Goal: Information Seeking & Learning: Learn about a topic

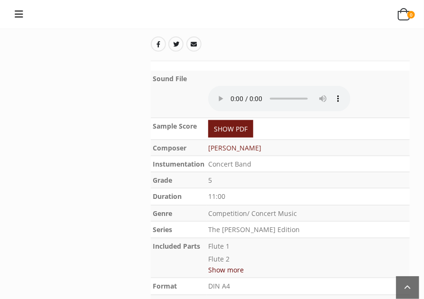
scroll to position [142, 0]
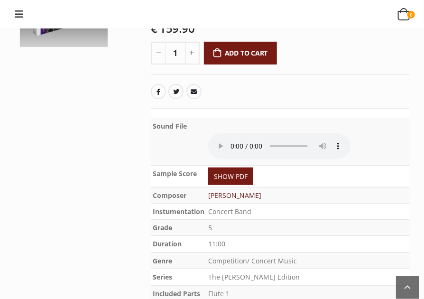
click at [241, 191] on link "[PERSON_NAME]" at bounding box center [234, 195] width 53 height 9
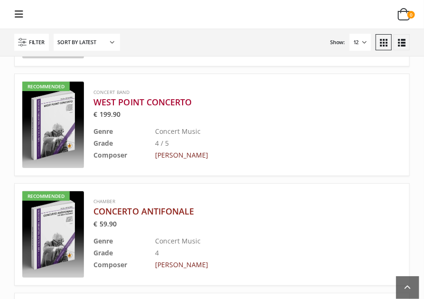
scroll to position [995, 0]
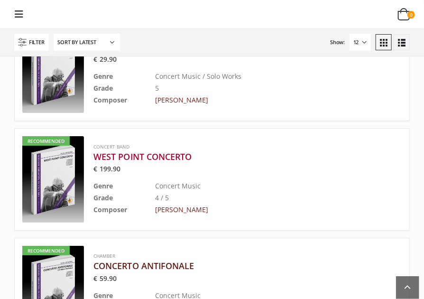
click at [193, 260] on h3 "CONCERTO ANTIFONALE" at bounding box center [223, 265] width 261 height 11
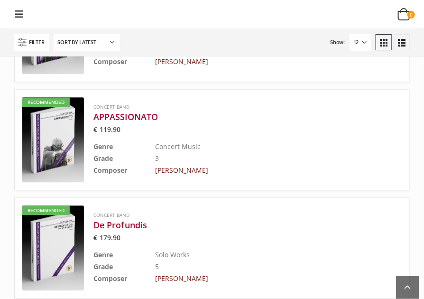
scroll to position [1706, 0]
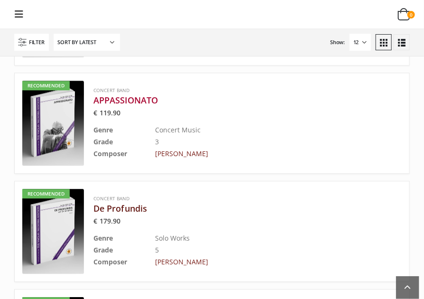
click at [119, 202] on h3 "De Profundis" at bounding box center [223, 207] width 261 height 11
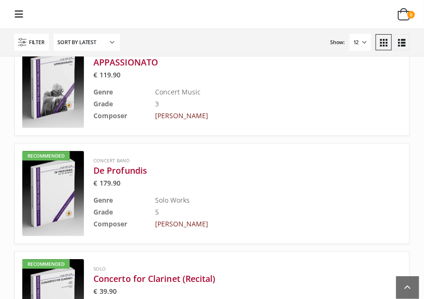
scroll to position [1801, 0]
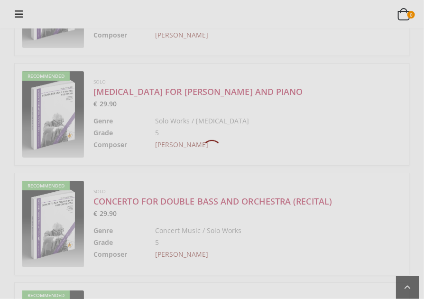
scroll to position [662, 0]
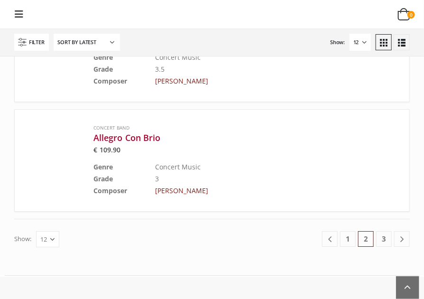
scroll to position [1895, 0]
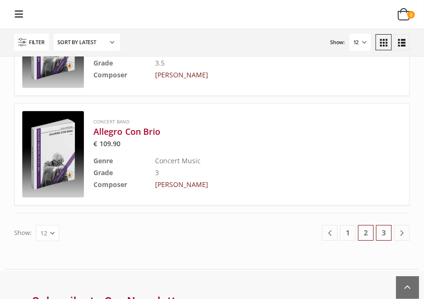
click at [378, 225] on link "3" at bounding box center [384, 233] width 16 height 16
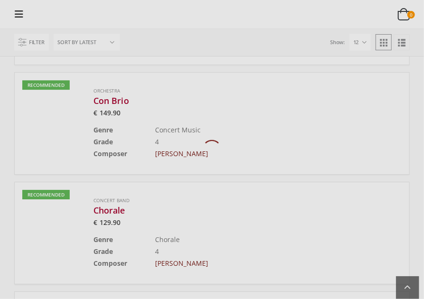
scroll to position [662, 0]
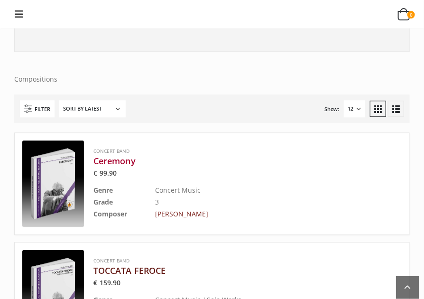
click at [137, 264] on h3 "TOCCATA FEROCE" at bounding box center [223, 269] width 261 height 11
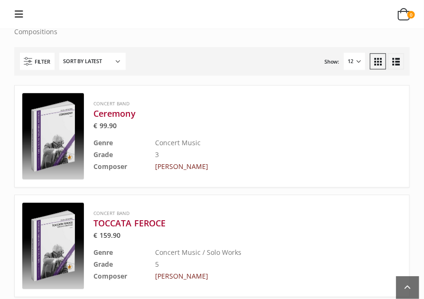
scroll to position [662, 0]
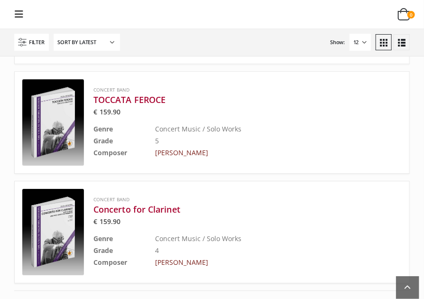
scroll to position [852, 0]
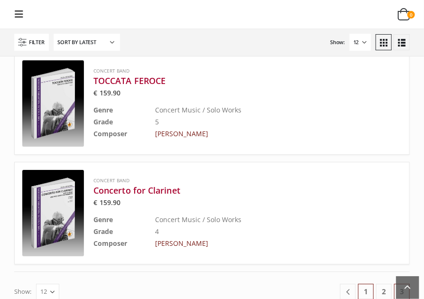
click at [368, 283] on link "1" at bounding box center [366, 291] width 16 height 16
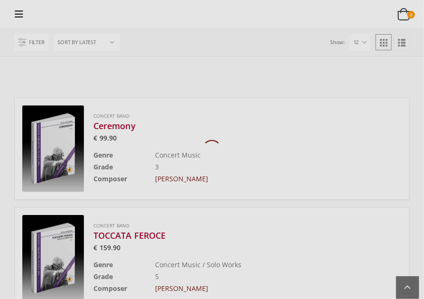
scroll to position [662, 0]
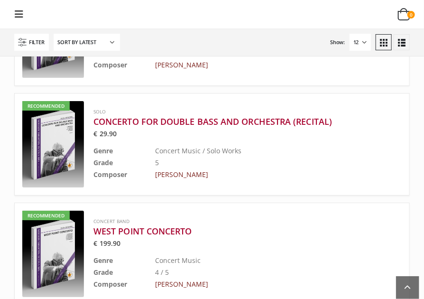
scroll to position [947, 0]
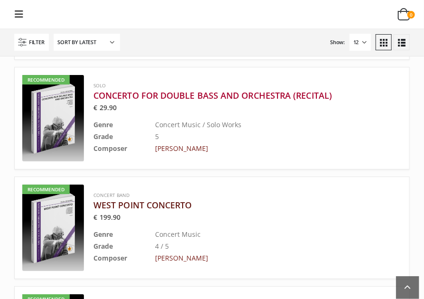
click at [165, 199] on h3 "WEST POINT CONCERTO" at bounding box center [223, 204] width 261 height 11
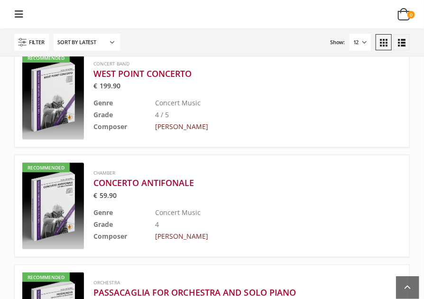
scroll to position [1089, 0]
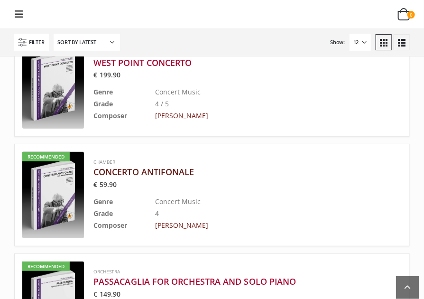
click at [158, 166] on h3 "CONCERTO ANTIFONALE" at bounding box center [223, 171] width 261 height 11
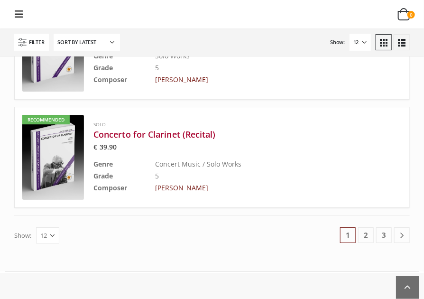
scroll to position [1942, 0]
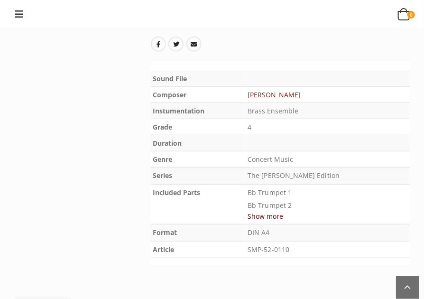
scroll to position [190, 0]
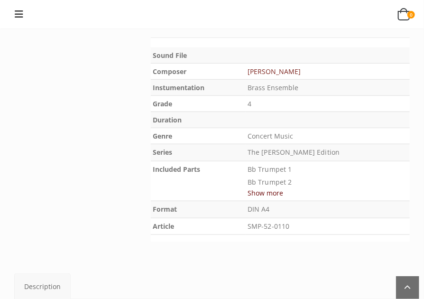
click at [245, 194] on th "Included Parts" at bounding box center [198, 181] width 95 height 40
click at [267, 196] on button "Show more" at bounding box center [265, 193] width 36 height 12
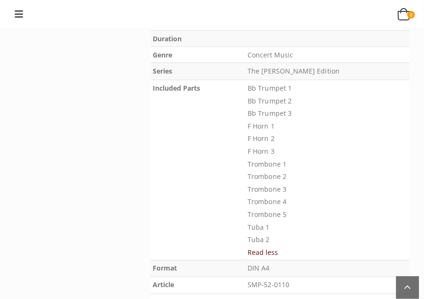
scroll to position [237, 0]
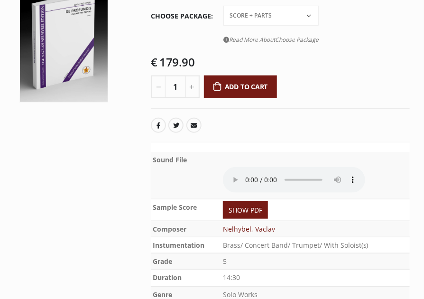
scroll to position [190, 0]
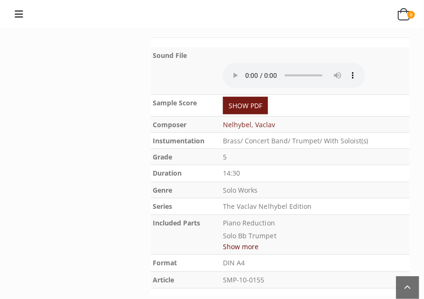
click at [245, 245] on button "Show more" at bounding box center [241, 246] width 36 height 12
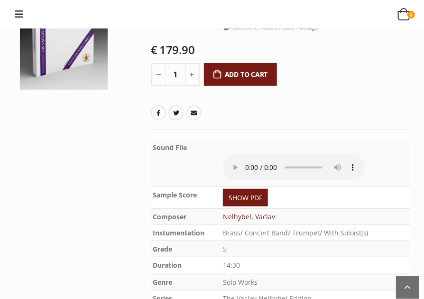
scroll to position [95, 0]
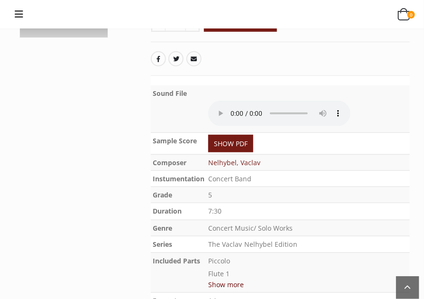
scroll to position [237, 0]
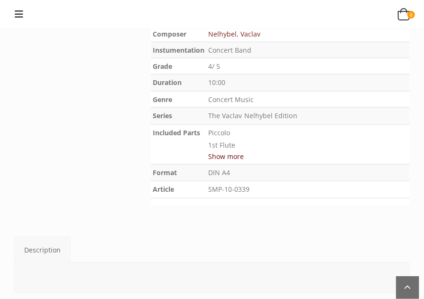
scroll to position [237, 0]
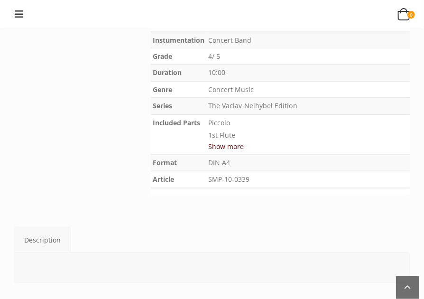
click at [221, 149] on button "Show more" at bounding box center [226, 146] width 36 height 12
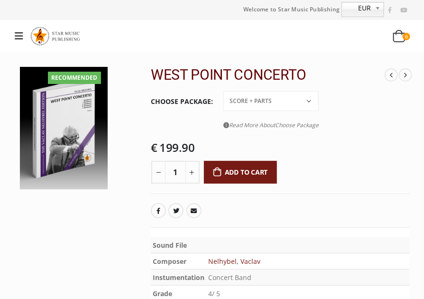
scroll to position [0, 0]
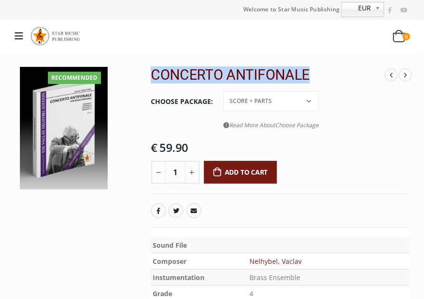
drag, startPoint x: 154, startPoint y: 75, endPoint x: 317, endPoint y: 67, distance: 162.3
click at [317, 67] on h2 "CONCERTO ANTIFONALE" at bounding box center [268, 74] width 234 height 17
drag, startPoint x: 317, startPoint y: 67, endPoint x: 303, endPoint y: 72, distance: 14.5
